Goal: Complete application form

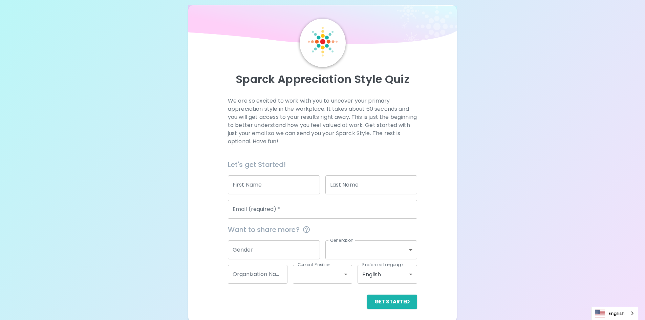
scroll to position [11, 0]
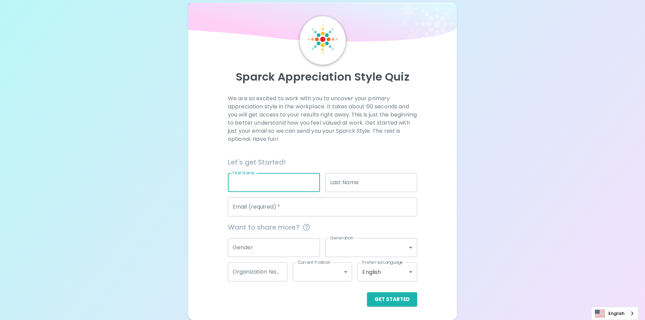
click at [279, 183] on input "First Name" at bounding box center [274, 182] width 92 height 19
type input "[PERSON_NAME]"
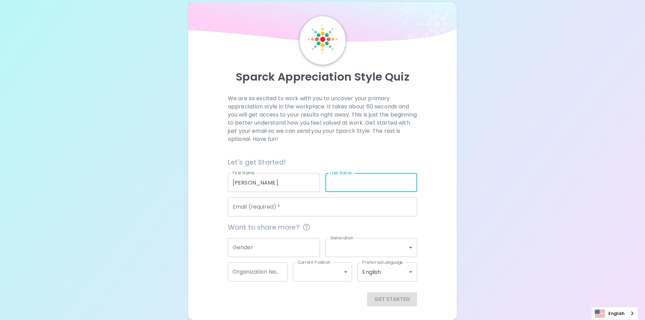
click at [337, 179] on input "Last Name" at bounding box center [371, 182] width 92 height 19
type input "[PERSON_NAME]"
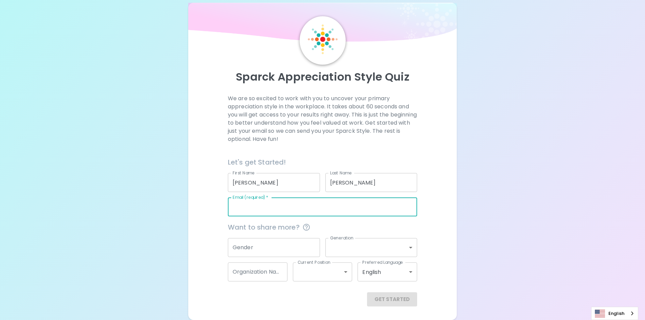
click at [334, 210] on input "Email (required)   *" at bounding box center [322, 206] width 189 height 19
type input "[PERSON_NAME][EMAIL_ADDRESS][PERSON_NAME][DOMAIN_NAME]"
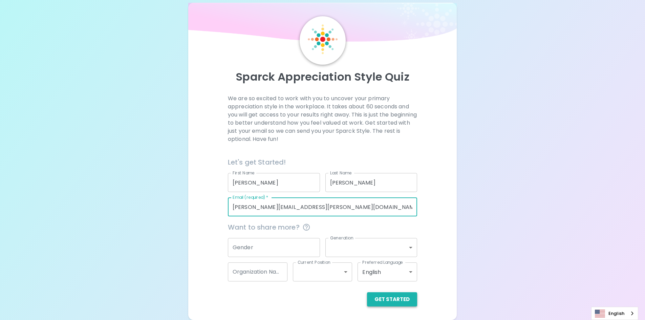
click at [378, 299] on button "Get Started" at bounding box center [392, 299] width 50 height 14
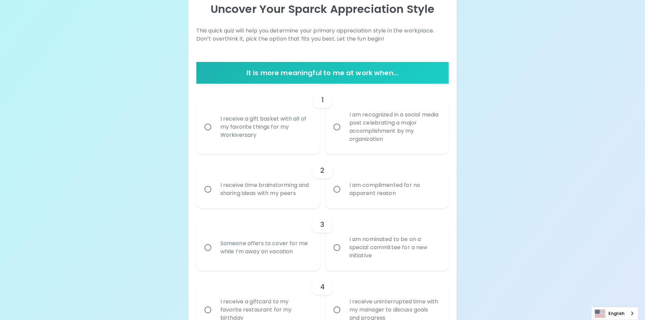
scroll to position [112, 0]
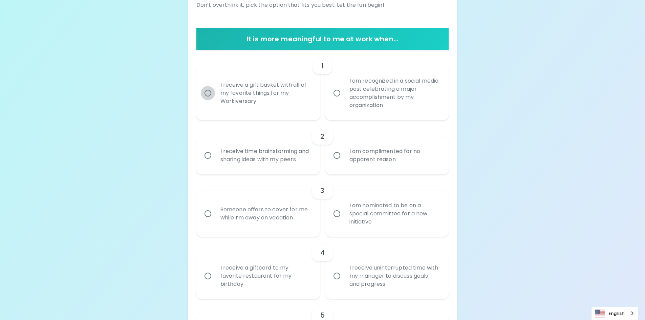
click at [205, 93] on input "I receive a gift basket with all of my favorite things for my Workiversary" at bounding box center [208, 93] width 14 height 14
radio input "true"
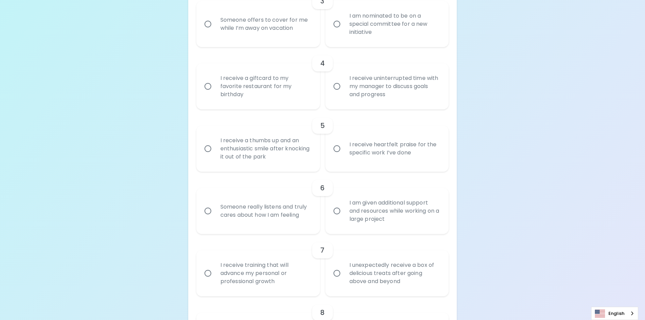
scroll to position [99, 0]
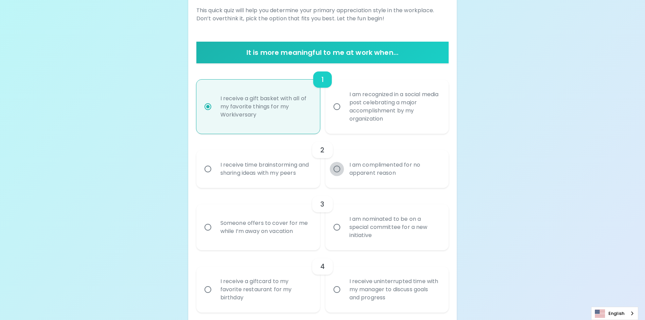
click at [338, 170] on input "I am complimented for no apparent reason" at bounding box center [337, 169] width 14 height 14
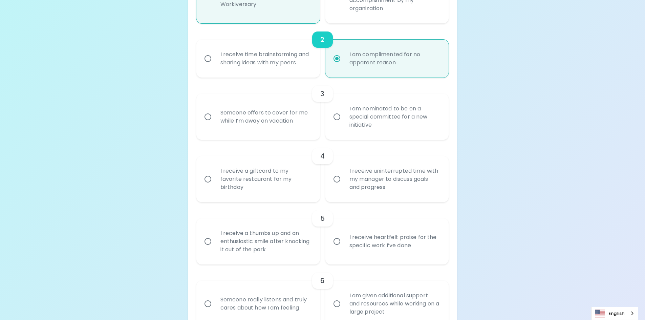
scroll to position [221, 0]
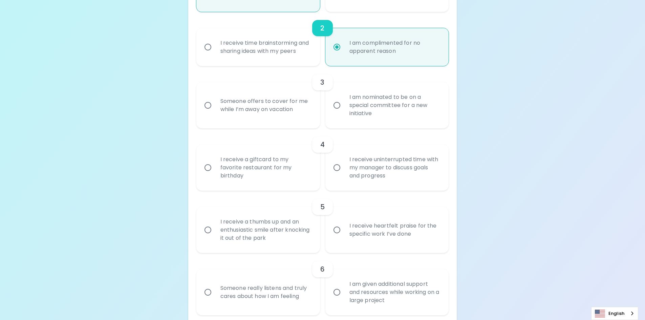
radio input "true"
click at [211, 105] on input "Someone offers to cover for me while I’m away on vacation" at bounding box center [208, 105] width 14 height 14
radio input "false"
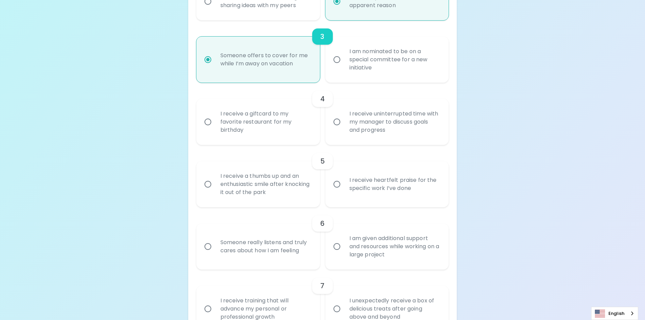
scroll to position [275, 0]
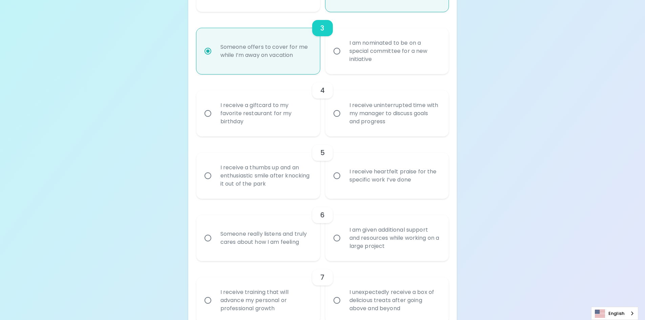
radio input "true"
click at [337, 115] on input "I receive uninterrupted time with my manager to discuss goals and progress" at bounding box center [337, 113] width 14 height 14
radio input "false"
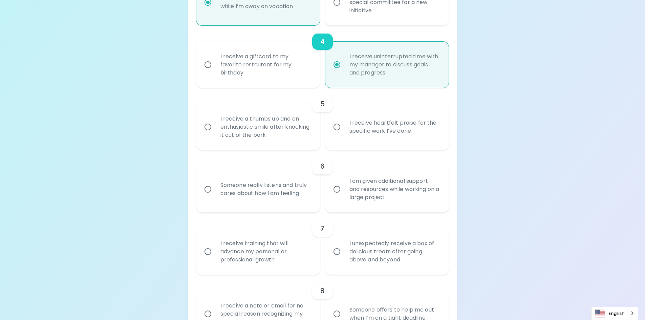
scroll to position [329, 0]
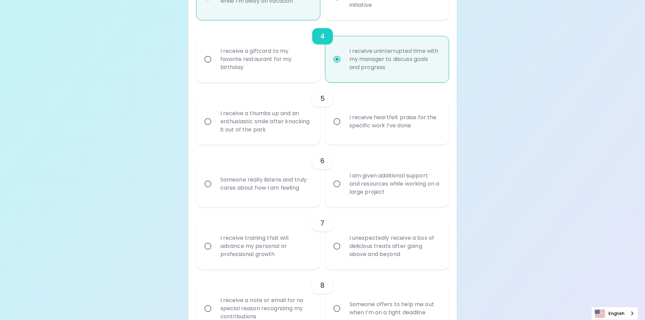
radio input "true"
click at [337, 122] on input "I receive heartfelt praise for the specific work I’ve done" at bounding box center [337, 121] width 14 height 14
radio input "false"
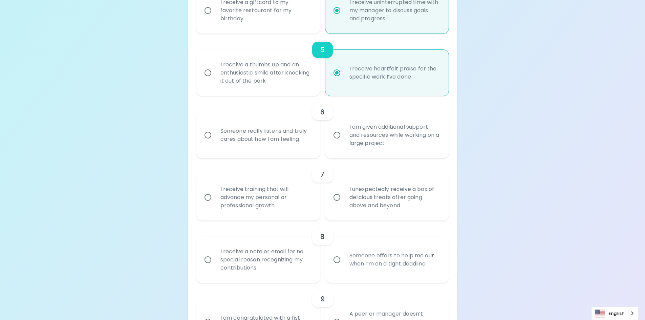
scroll to position [383, 0]
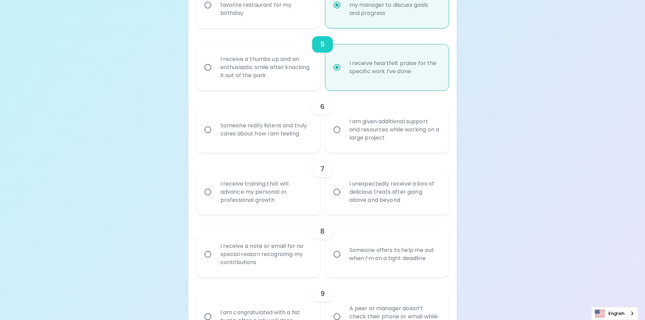
radio input "true"
click at [339, 131] on input "I am given additional support and resources while working on a large project" at bounding box center [337, 130] width 14 height 14
radio input "false"
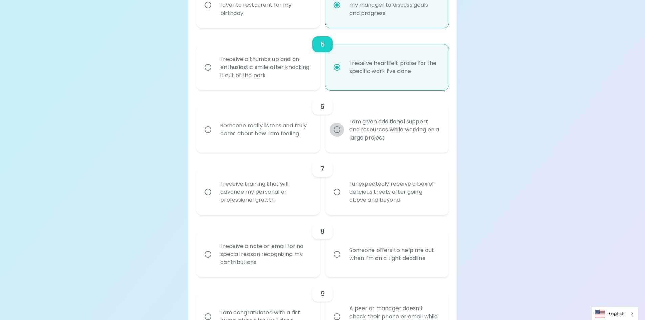
radio input "false"
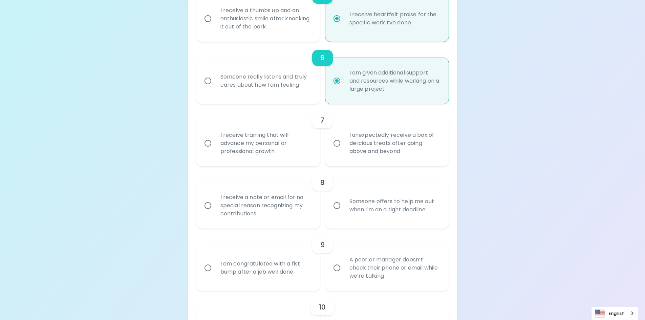
scroll to position [437, 0]
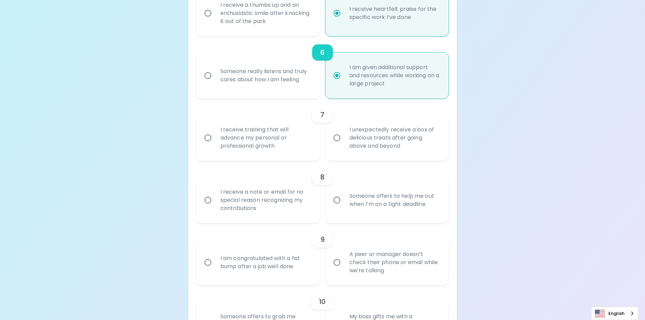
radio input "true"
click at [208, 138] on input "I receive training that will advance my personal or professional growth" at bounding box center [208, 138] width 14 height 14
radio input "false"
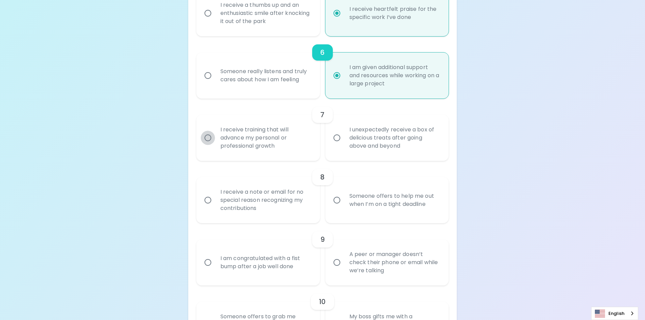
radio input "false"
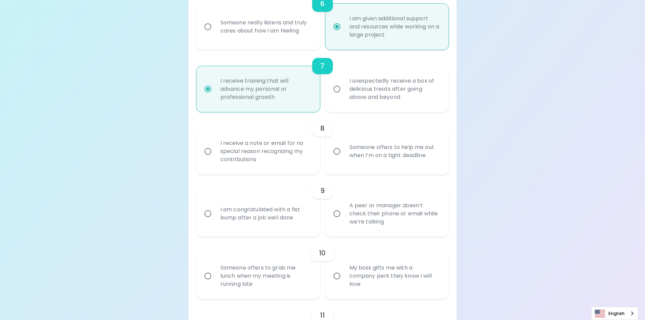
scroll to position [491, 0]
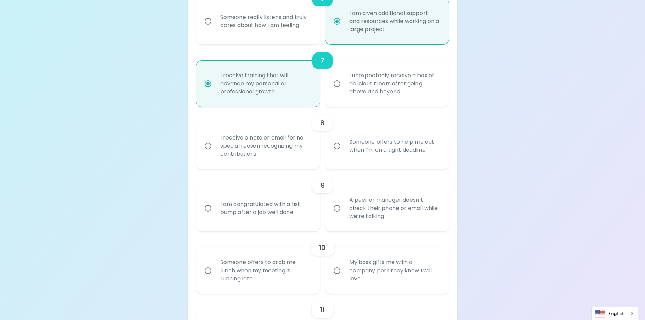
radio input "true"
click at [337, 145] on input "Someone offers to help me out when I’m on a tight deadline" at bounding box center [337, 146] width 14 height 14
radio input "false"
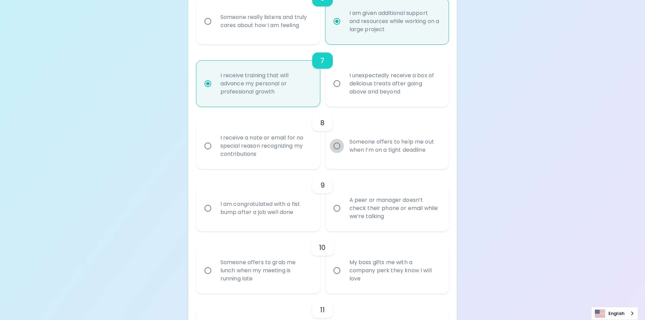
radio input "false"
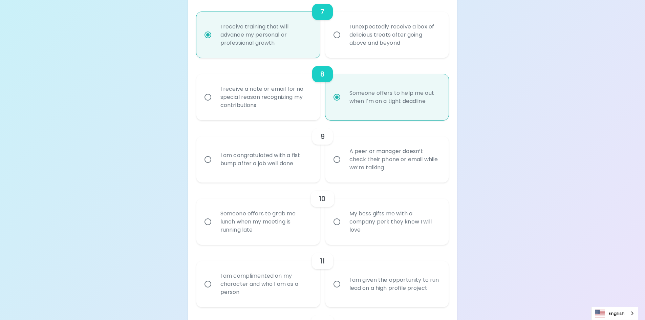
scroll to position [546, 0]
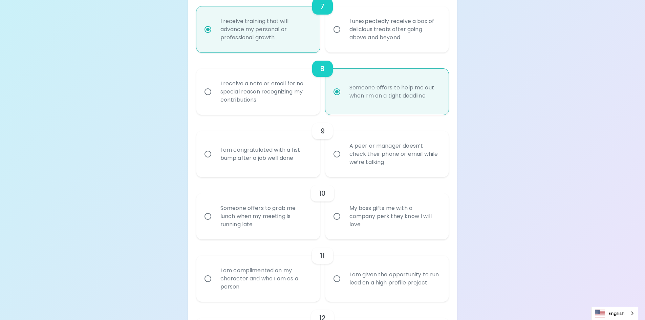
radio input "true"
click at [338, 155] on input "A peer or manager doesn’t check their phone or email while we’re talking" at bounding box center [337, 154] width 14 height 14
radio input "false"
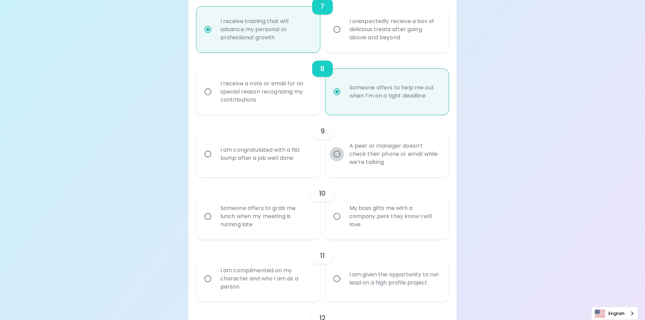
radio input "false"
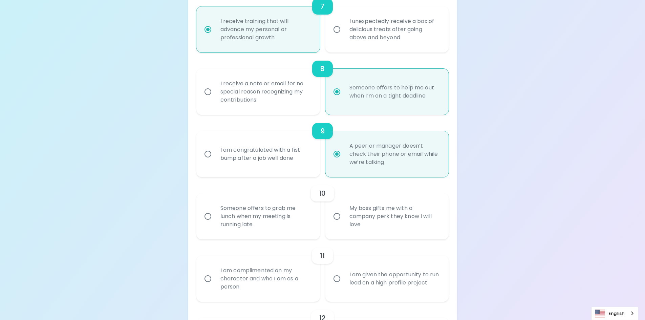
scroll to position [600, 0]
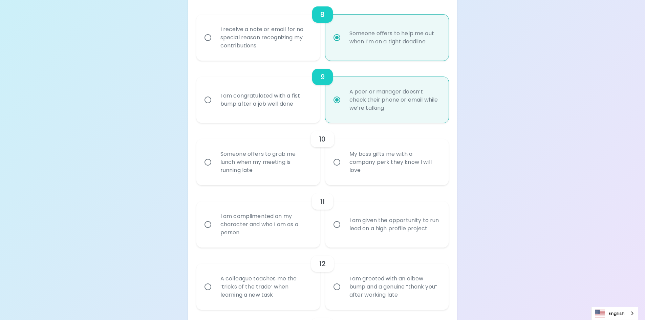
radio input "true"
click at [205, 162] on input "Someone offers to grab me lunch when my meeting is running late" at bounding box center [208, 162] width 14 height 14
radio input "false"
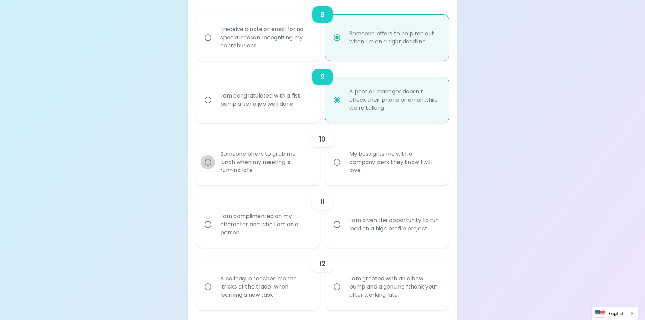
radio input "false"
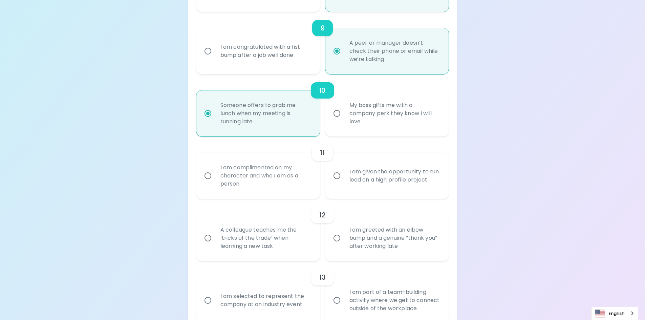
scroll to position [654, 0]
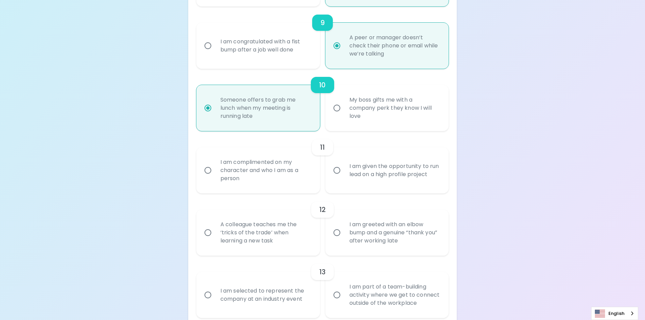
radio input "true"
click at [207, 170] on input "I am complimented on my character and who I am as a person" at bounding box center [208, 170] width 14 height 14
radio input "false"
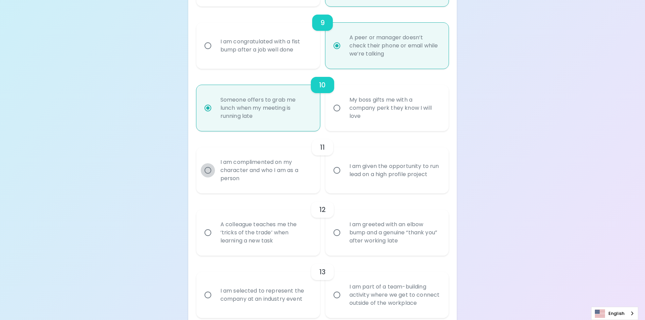
radio input "false"
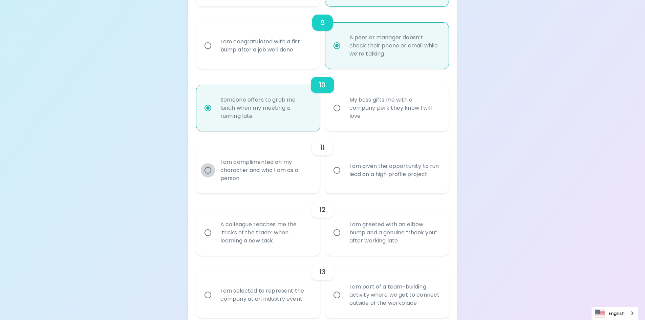
radio input "false"
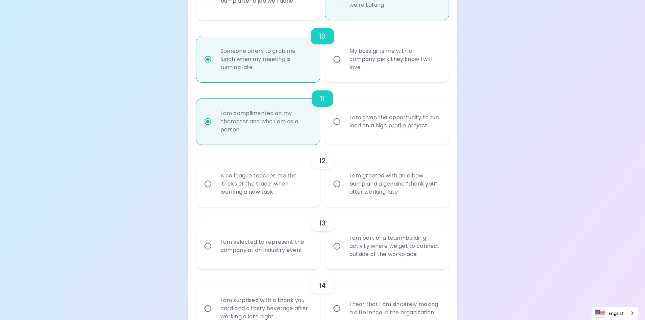
scroll to position [708, 0]
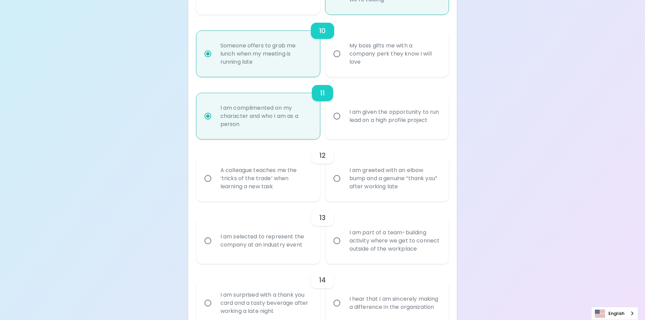
radio input "true"
click at [208, 178] on input "A colleague teaches me the ‘tricks of the trade’ when learning a new task" at bounding box center [208, 178] width 14 height 14
radio input "false"
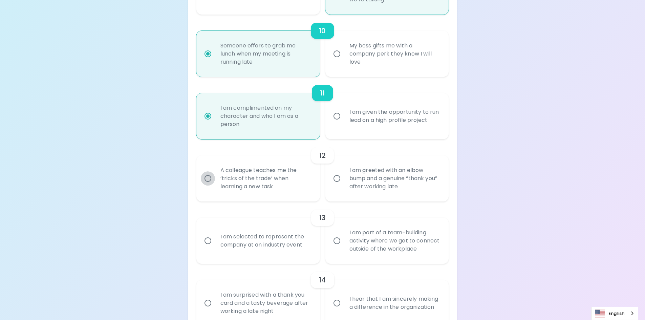
radio input "false"
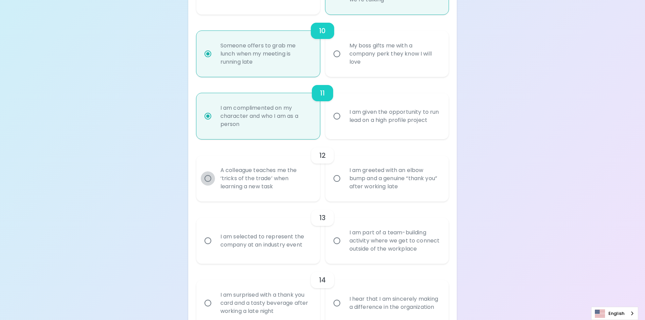
radio input "false"
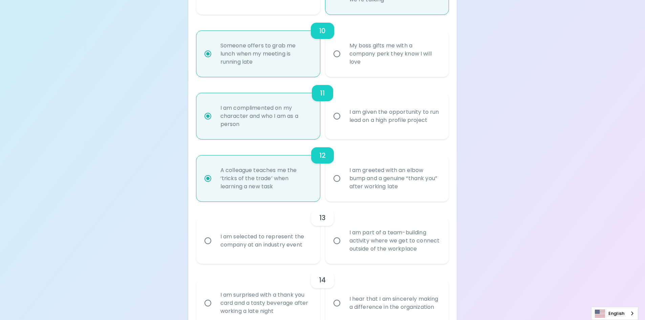
scroll to position [762, 0]
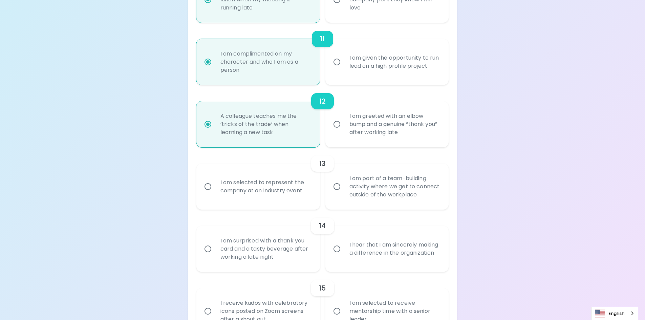
radio input "true"
click at [337, 186] on input "I am part of a team-building activity where we get to connect outside of the wo…" at bounding box center [337, 186] width 14 height 14
radio input "false"
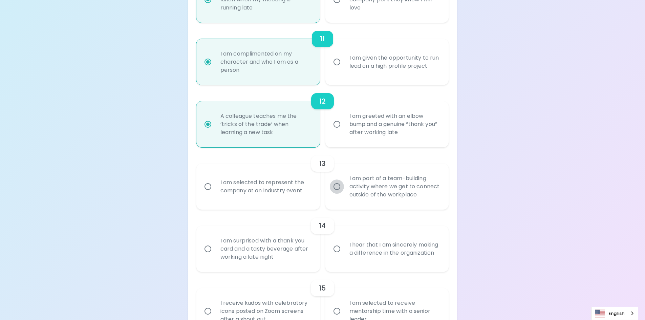
radio input "false"
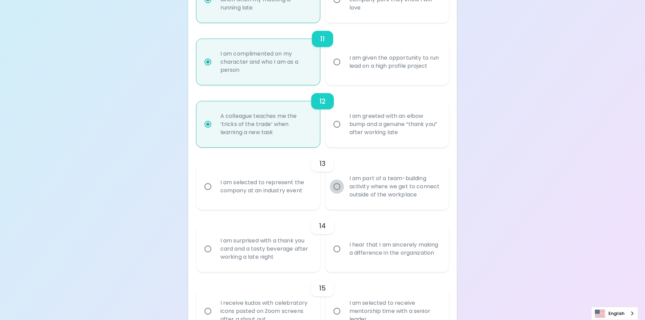
radio input "false"
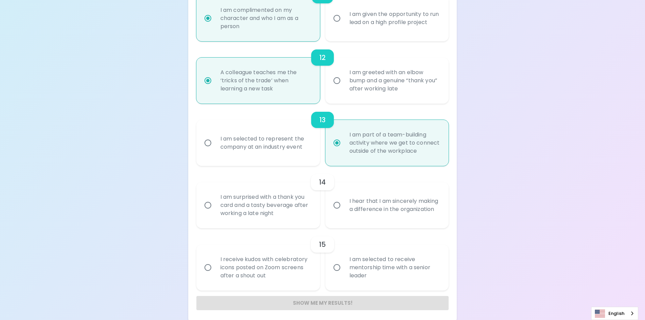
scroll to position [810, 0]
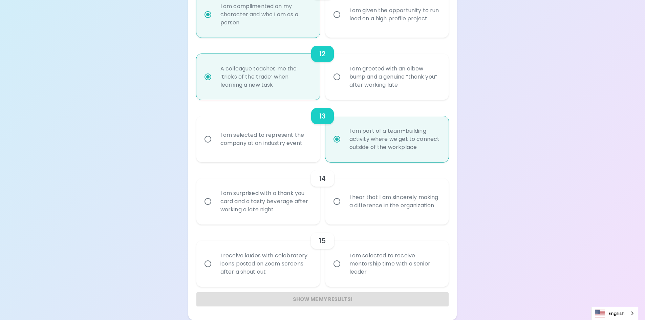
radio input "true"
click at [206, 201] on input "I am surprised with a thank you card and a tasty beverage after working a late …" at bounding box center [208, 201] width 14 height 14
radio input "false"
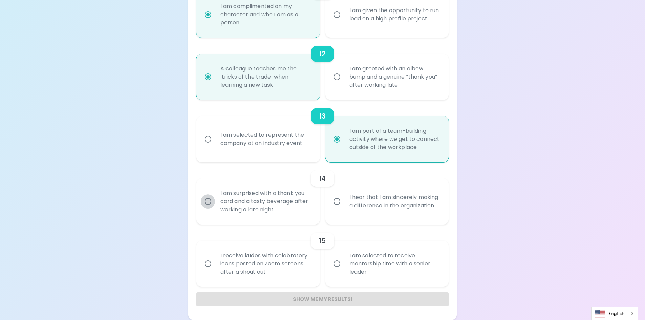
radio input "false"
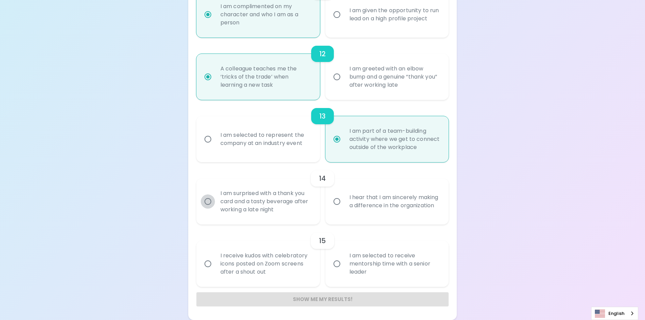
radio input "false"
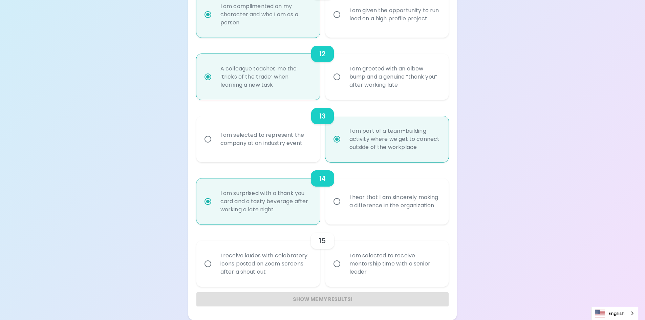
radio input "true"
click at [208, 266] on input "I receive kudos with celebratory icons posted on Zoom screens after a shout out" at bounding box center [208, 264] width 14 height 14
radio input "false"
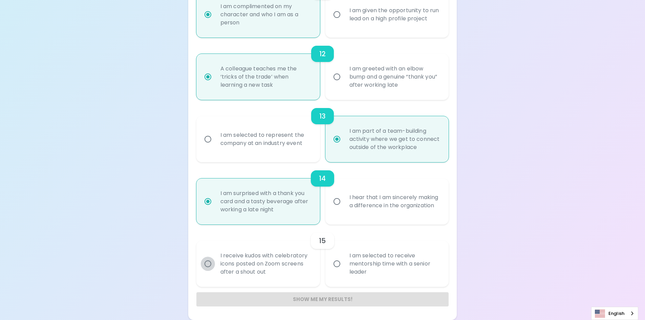
radio input "false"
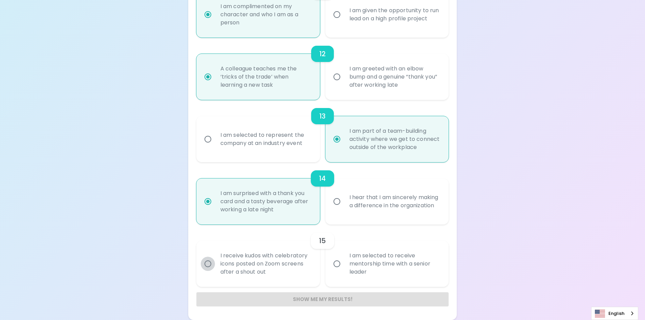
radio input "false"
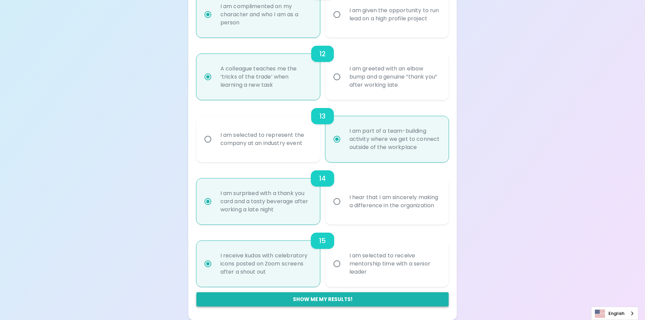
radio input "true"
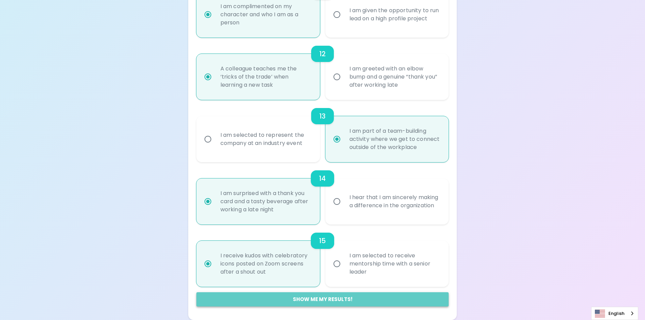
click at [259, 296] on button "Show me my results!" at bounding box center [322, 299] width 252 height 14
radio input "false"
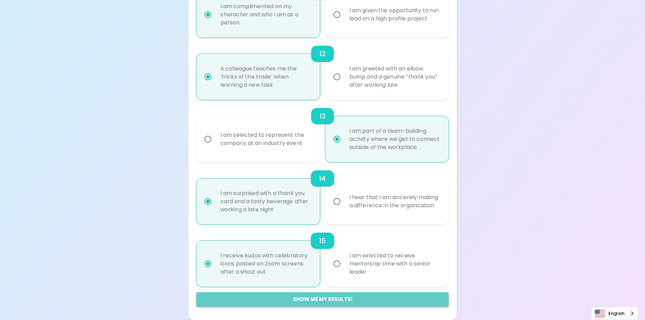
radio input "false"
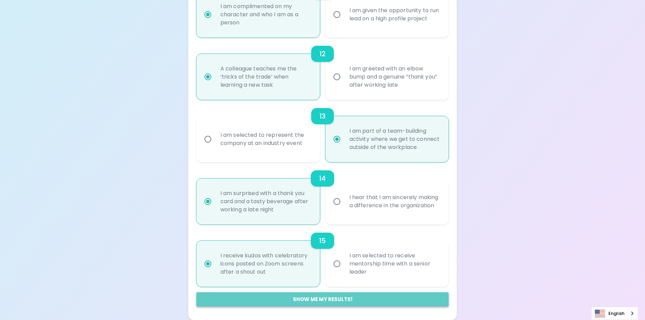
radio input "false"
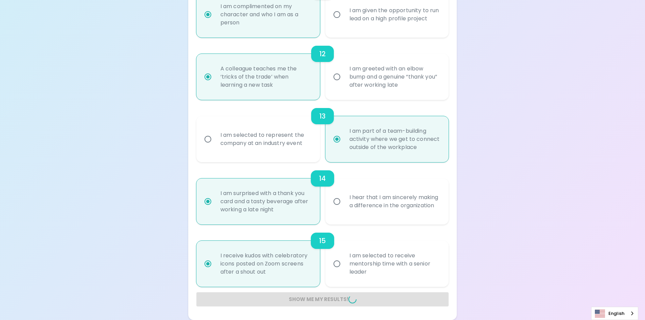
radio input "false"
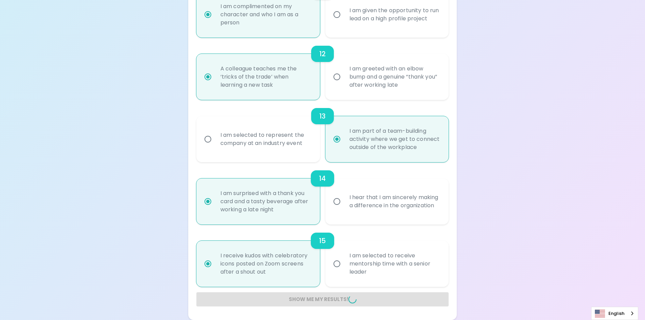
radio input "false"
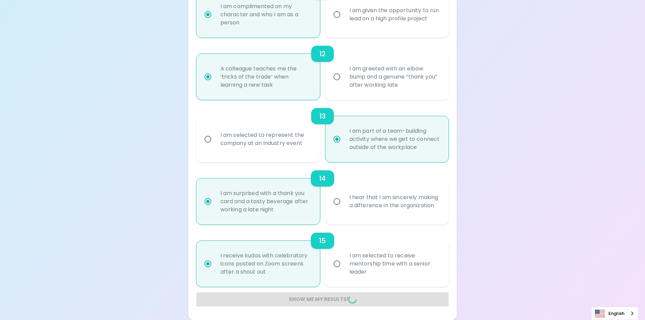
radio input "false"
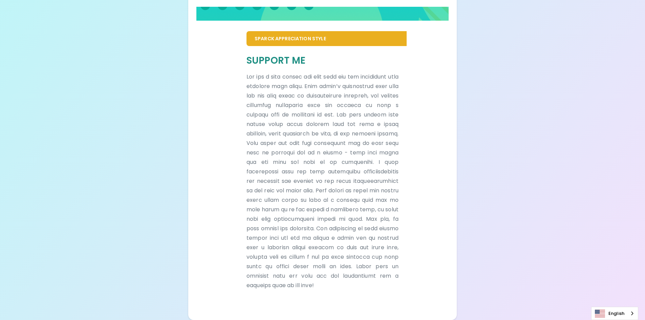
scroll to position [135, 0]
